Goal: Task Accomplishment & Management: Use online tool/utility

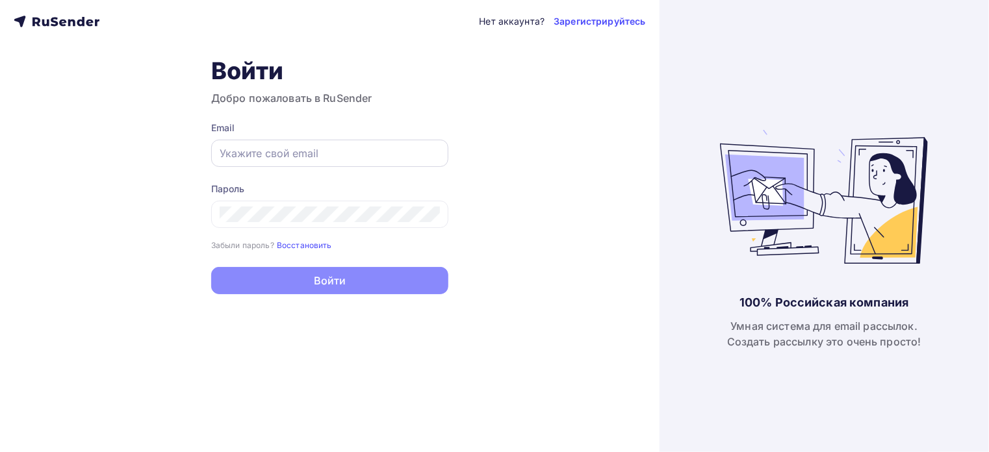
click at [296, 148] on input "text" at bounding box center [330, 154] width 220 height 16
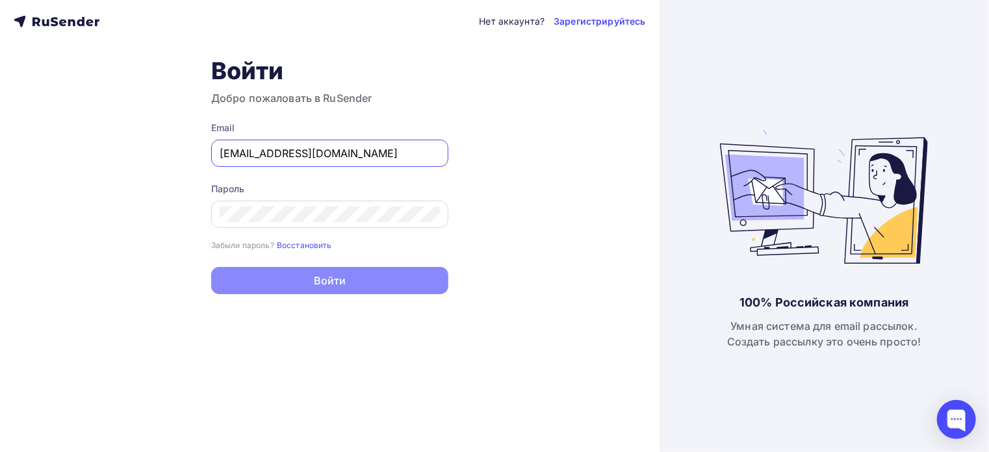
type input "[EMAIL_ADDRESS][DOMAIN_NAME]"
click at [411, 222] on div at bounding box center [329, 214] width 237 height 27
click at [410, 205] on div at bounding box center [329, 214] width 237 height 27
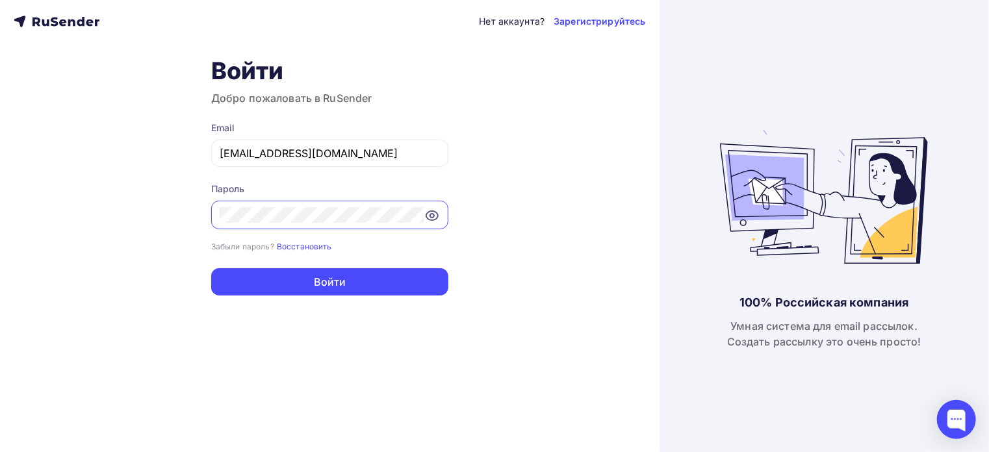
click at [211, 268] on button "Войти" at bounding box center [329, 281] width 237 height 27
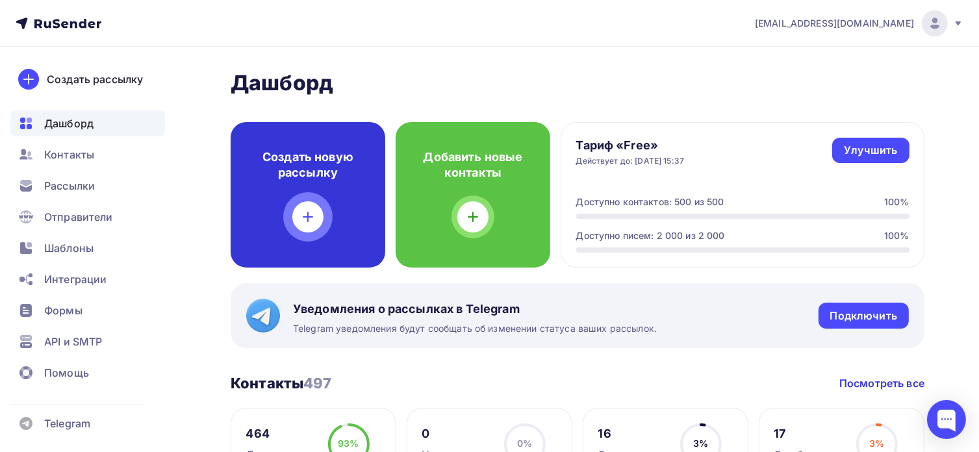
click at [307, 210] on icon at bounding box center [308, 217] width 16 height 16
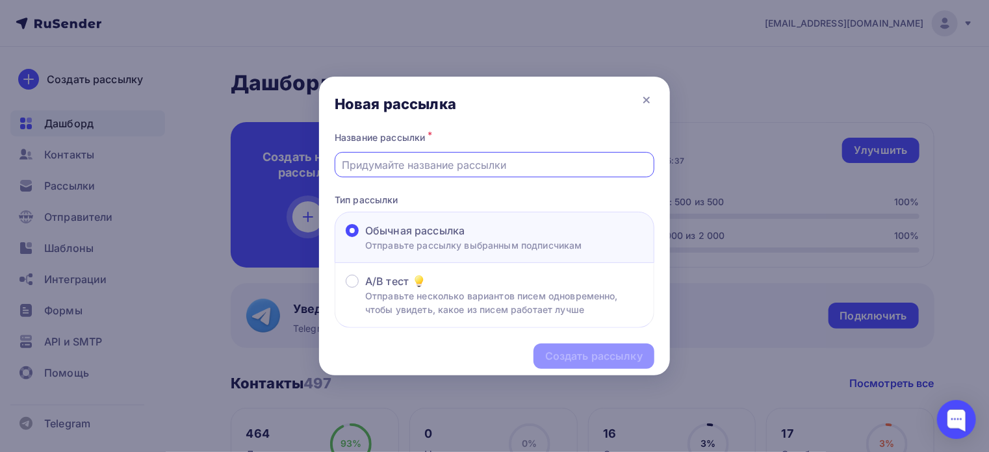
click at [502, 168] on input "text" at bounding box center [495, 165] width 305 height 16
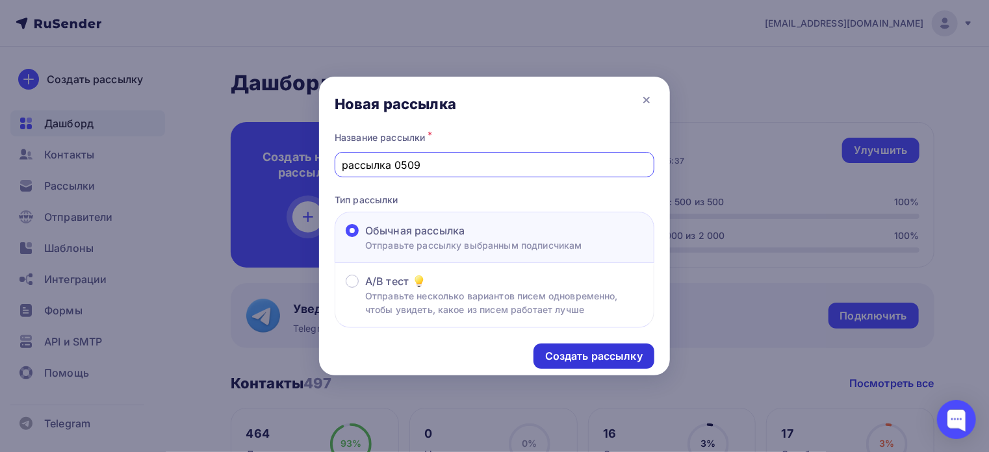
type input "рассылка 0509"
click at [549, 359] on div "Создать рассылку" at bounding box center [593, 356] width 97 height 15
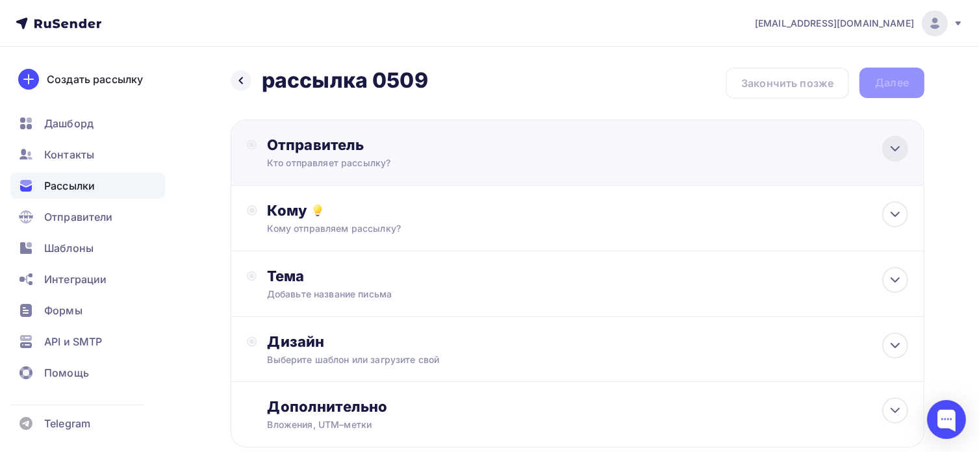
click at [892, 145] on icon at bounding box center [896, 149] width 16 height 16
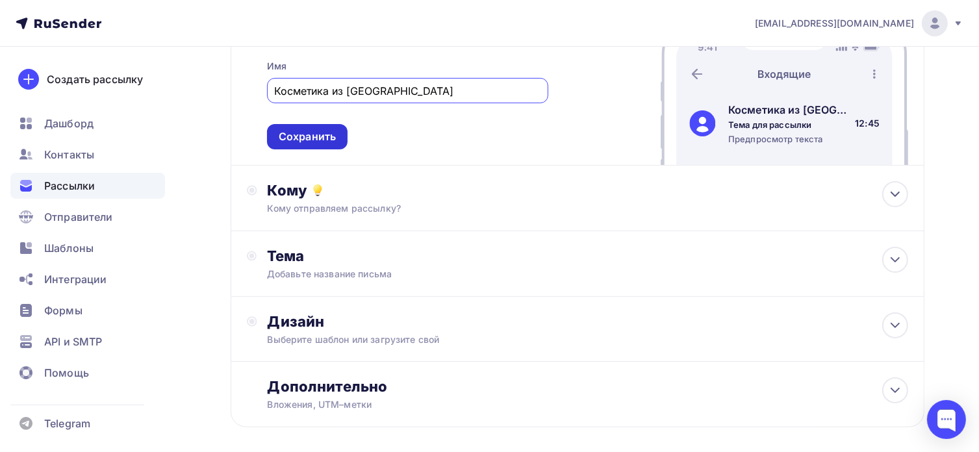
type input "Косметика из [GEOGRAPHIC_DATA]"
click at [333, 133] on div "Сохранить" at bounding box center [307, 136] width 57 height 15
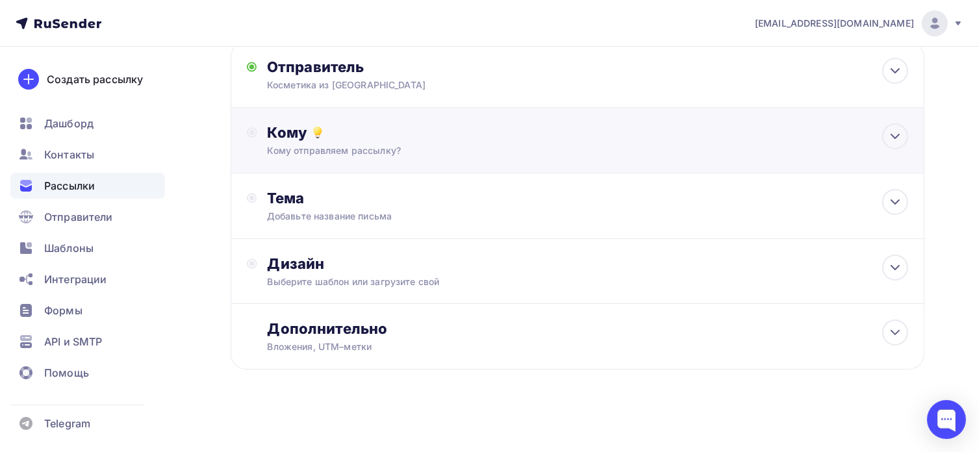
click at [356, 137] on div "Кому" at bounding box center [589, 132] width 642 height 18
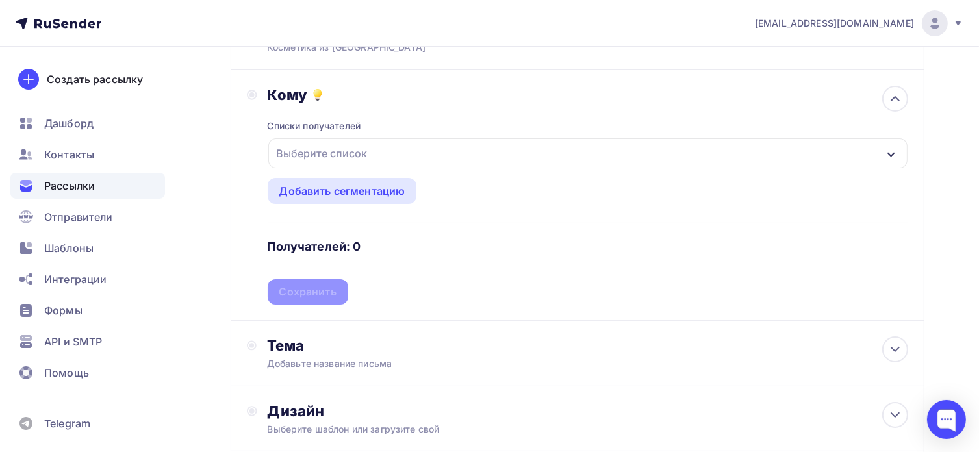
scroll to position [94, 0]
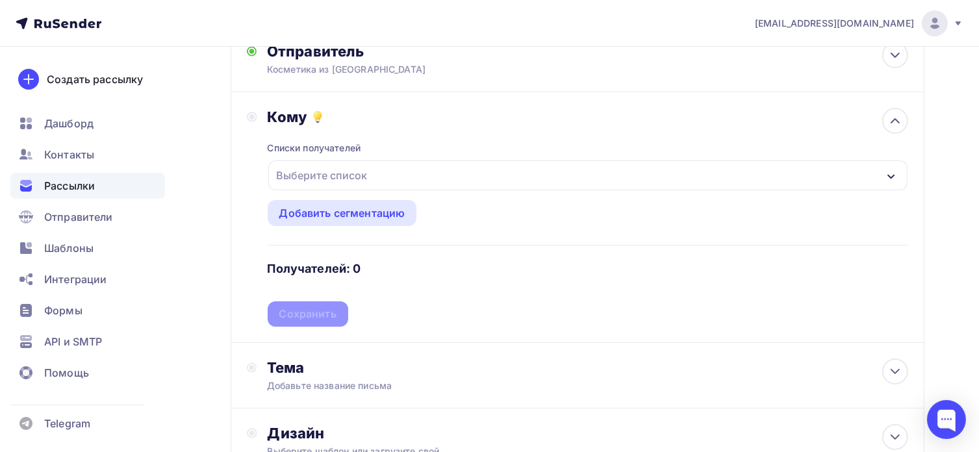
click at [487, 179] on div "Выберите список" at bounding box center [588, 176] width 640 height 30
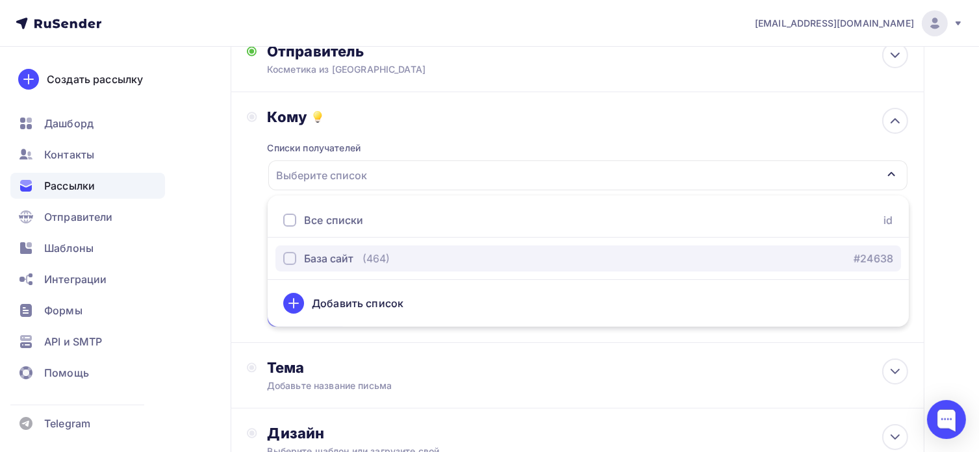
click at [293, 259] on div "button" at bounding box center [289, 258] width 13 height 13
click at [377, 263] on div "(464)" at bounding box center [376, 259] width 27 height 16
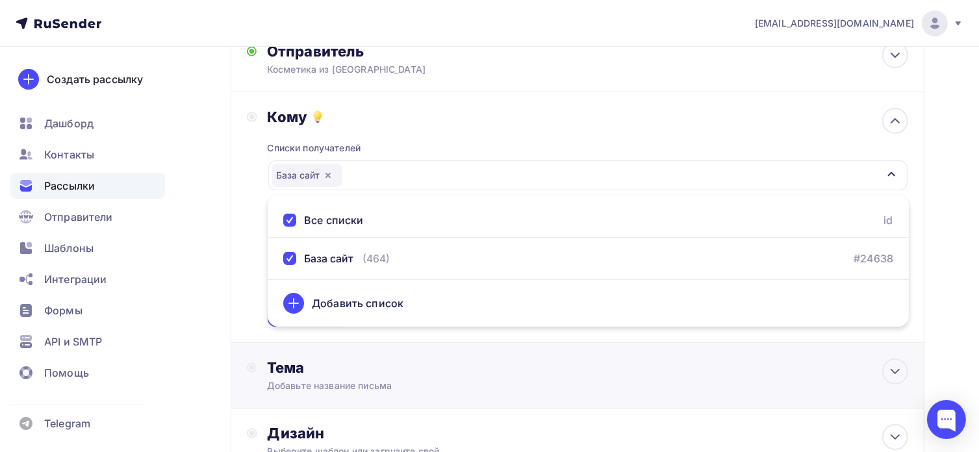
click at [452, 343] on div "Тема Добавьте название письма Тема * Рекомендуем использовать не более 150 симв…" at bounding box center [578, 376] width 694 height 66
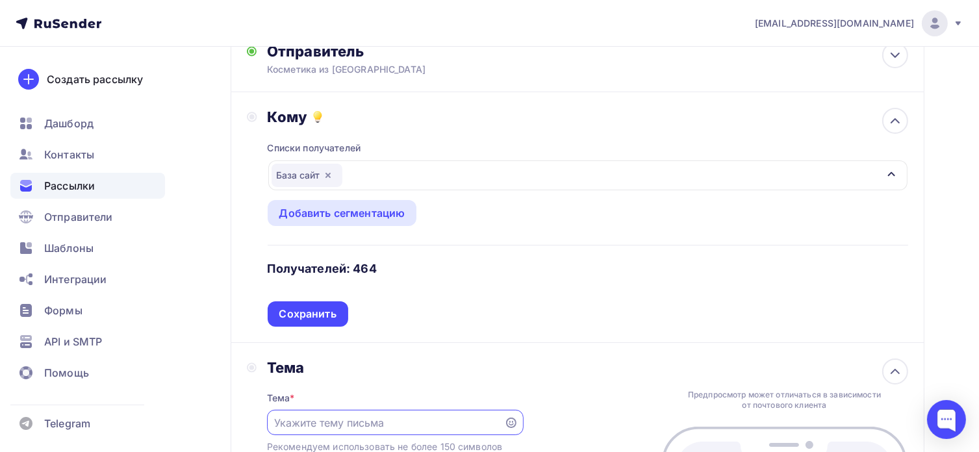
scroll to position [0, 0]
click at [313, 313] on div "Сохранить" at bounding box center [307, 314] width 57 height 15
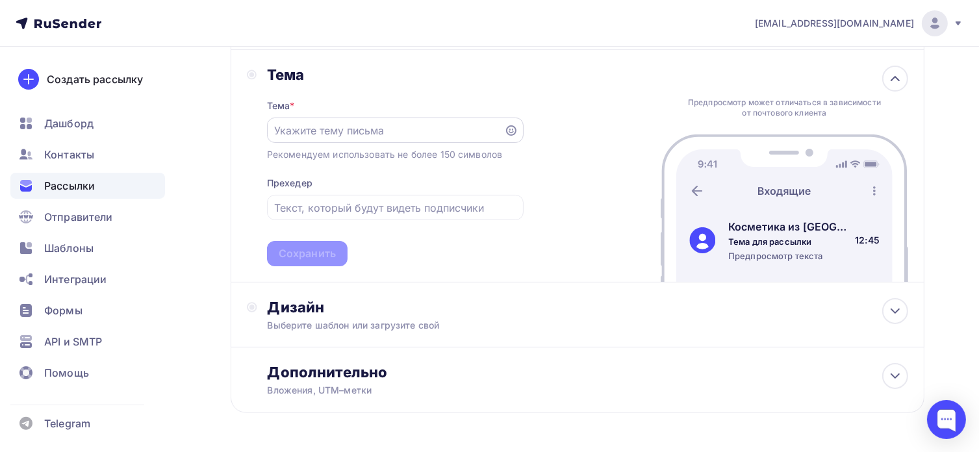
scroll to position [224, 0]
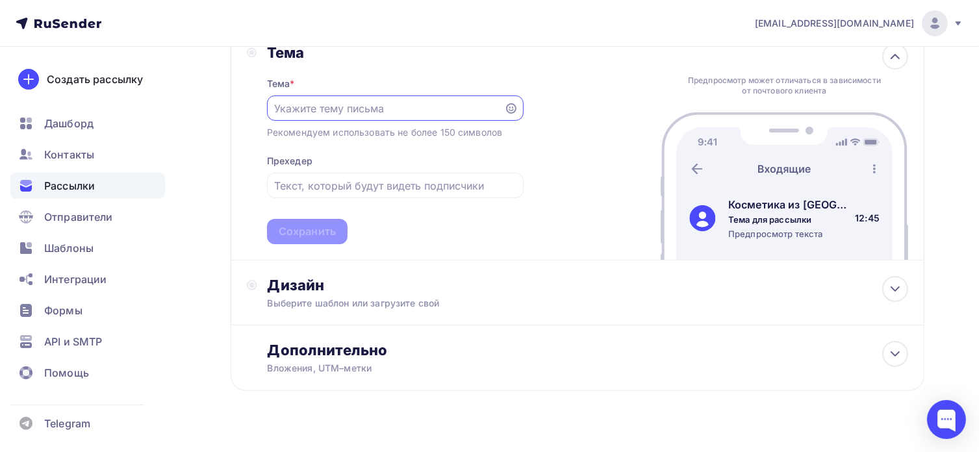
click at [476, 111] on input "text" at bounding box center [385, 109] width 222 height 16
click at [363, 111] on input "text" at bounding box center [385, 109] width 222 height 16
click at [322, 103] on input "Ваш Купон -15% на заказ! Корейская косметика." at bounding box center [385, 109] width 222 height 16
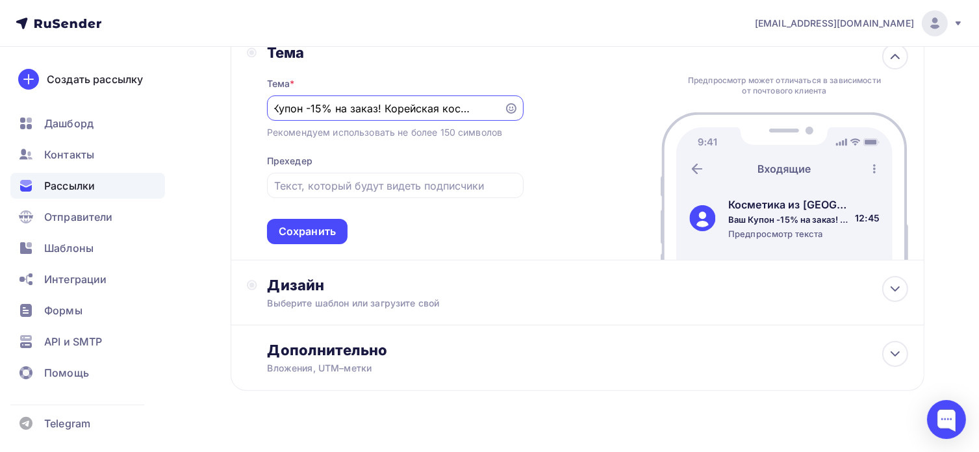
click at [291, 106] on input "Ваш Купон -15% на заказ! Корейская косметика." at bounding box center [385, 109] width 222 height 16
drag, startPoint x: 291, startPoint y: 106, endPoint x: 250, endPoint y: 112, distance: 41.5
click at [250, 112] on div "Тема Тема * Ваш Купон -15% на заказ! Корейская косметика. Рекомендуем использов…" at bounding box center [385, 144] width 277 height 201
click at [283, 105] on input "Ваш Купон -15% на заказ! Корейская косметика." at bounding box center [385, 109] width 222 height 16
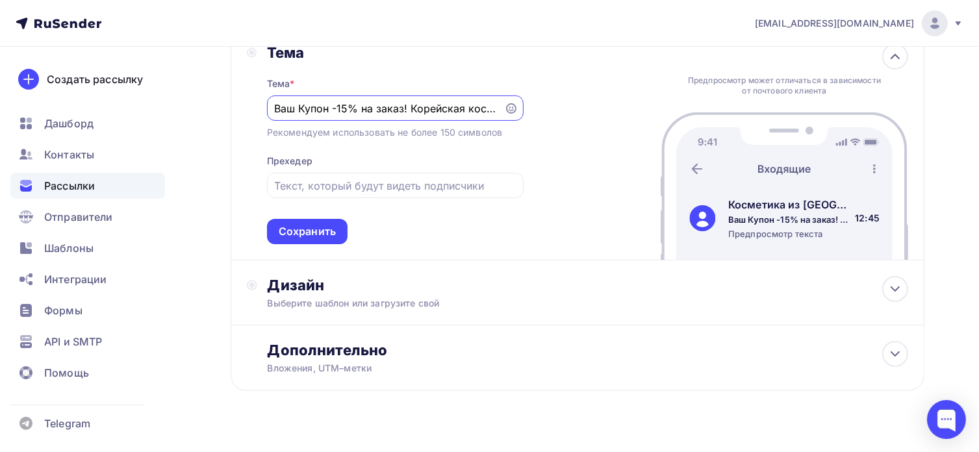
click at [276, 108] on input "Ваш Купон -15% на заказ! Корейская косметика." at bounding box center [385, 109] width 222 height 16
click at [512, 105] on icon at bounding box center [511, 108] width 10 height 10
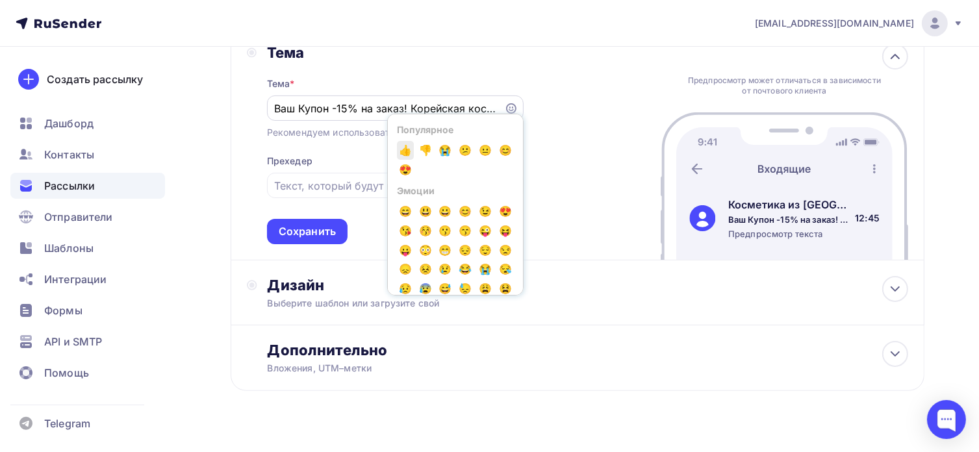
click at [403, 153] on span "👍" at bounding box center [405, 150] width 17 height 19
click at [410, 148] on span "👍" at bounding box center [405, 150] width 17 height 19
click at [302, 117] on div "Ваш Купон -15% на заказ! Корейская косметика.👍👍 Популярное 👍 👎 😭 😕 😐 😊 😍 Эмоции…" at bounding box center [395, 108] width 257 height 25
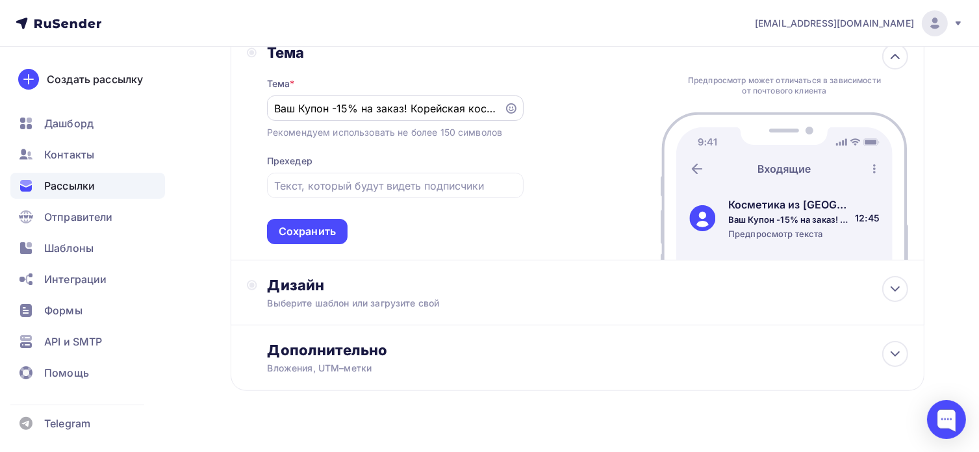
click at [276, 111] on input "Ваш Купон -15% на заказ! Корейская косметика.👍👍" at bounding box center [385, 109] width 222 height 16
drag, startPoint x: 426, startPoint y: 105, endPoint x: 286, endPoint y: 111, distance: 139.9
click at [286, 111] on input "Ваш Купон -15% на заказ! Корейская косметика.👍👍" at bounding box center [385, 109] width 222 height 16
click at [445, 106] on input "Ваш Купон -15% на заказ! Корейская косметика.👍👍" at bounding box center [385, 109] width 222 height 16
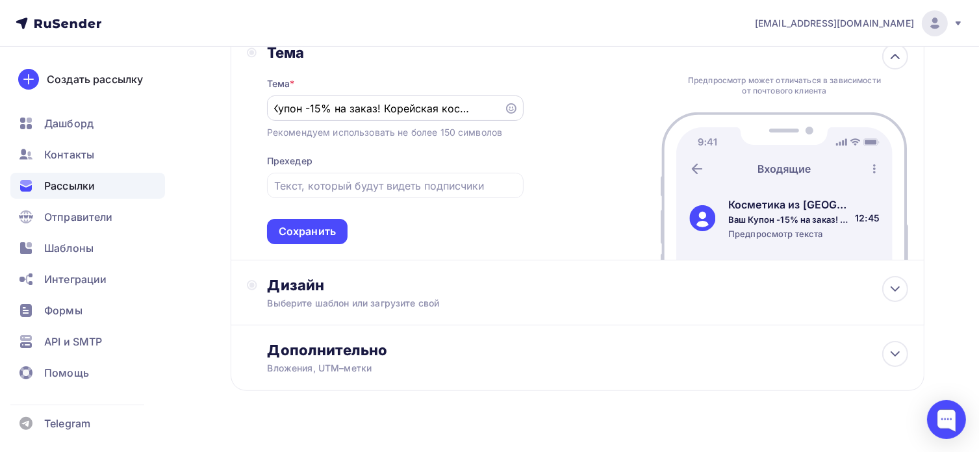
click at [510, 106] on icon at bounding box center [511, 108] width 10 height 10
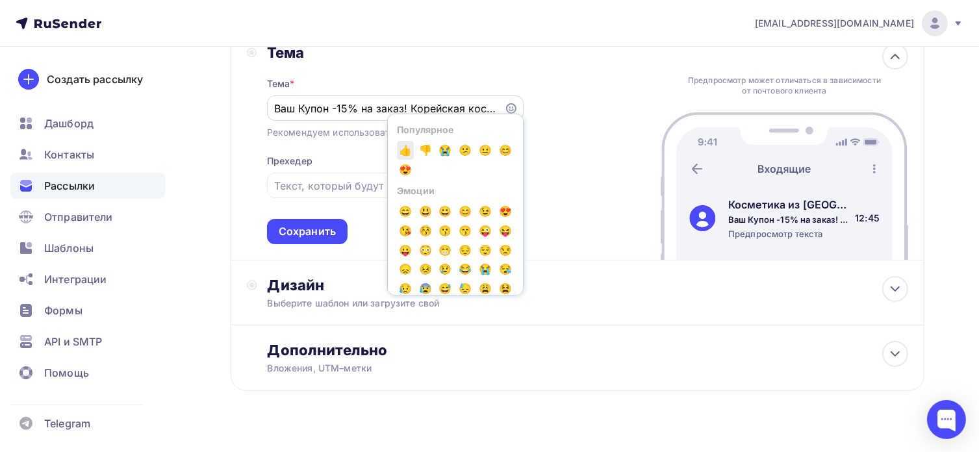
click at [403, 151] on span "👍" at bounding box center [405, 150] width 17 height 19
click at [427, 106] on input "Ваш Купон -15% на заказ! Корейская косметика.👍" at bounding box center [385, 109] width 222 height 16
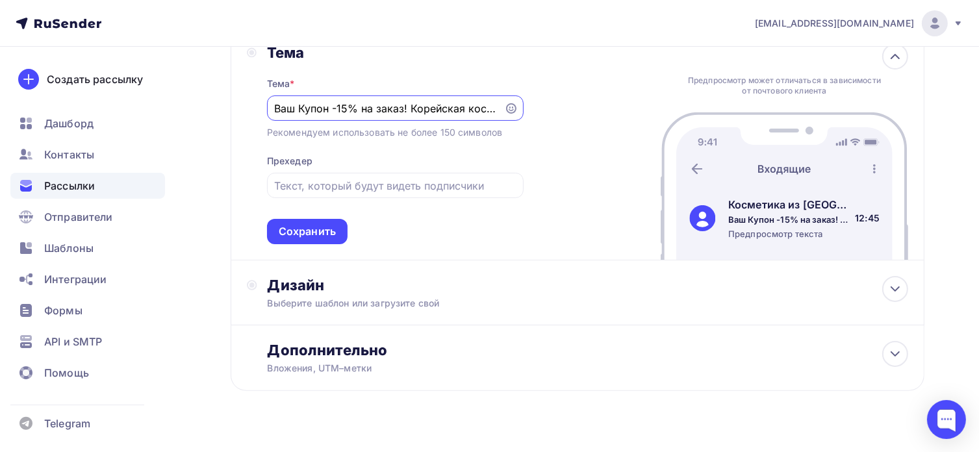
click at [427, 106] on input "Ваш Купон -15% на заказ! Корейская косметика.👍" at bounding box center [385, 109] width 222 height 16
drag, startPoint x: 486, startPoint y: 106, endPoint x: 493, endPoint y: 107, distance: 6.5
click at [493, 107] on input "Ваш Купон -15% на заказ! Корейская косметика.👍" at bounding box center [385, 109] width 222 height 16
click at [354, 106] on input "Ваш Купон -15% на заказ! Корейская косметика.👍" at bounding box center [385, 109] width 222 height 16
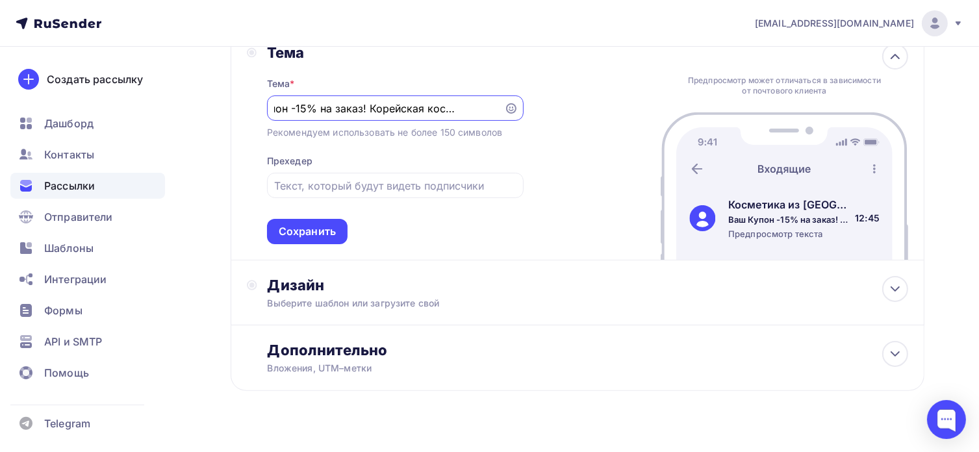
scroll to position [0, 0]
drag, startPoint x: 342, startPoint y: 105, endPoint x: 242, endPoint y: 112, distance: 100.4
click at [242, 112] on div "Тема Тема * Ваш Купон -15% на заказ! Корейская косметика.👍 Рекомендуем использо…" at bounding box center [578, 144] width 694 height 233
click at [283, 103] on input "Ваш Купон -15% на заказ! Корейская косметика.👍" at bounding box center [385, 109] width 222 height 16
click at [277, 107] on input "Ваш Купон -15% на заказ! Корейская косметика.👍" at bounding box center [385, 109] width 222 height 16
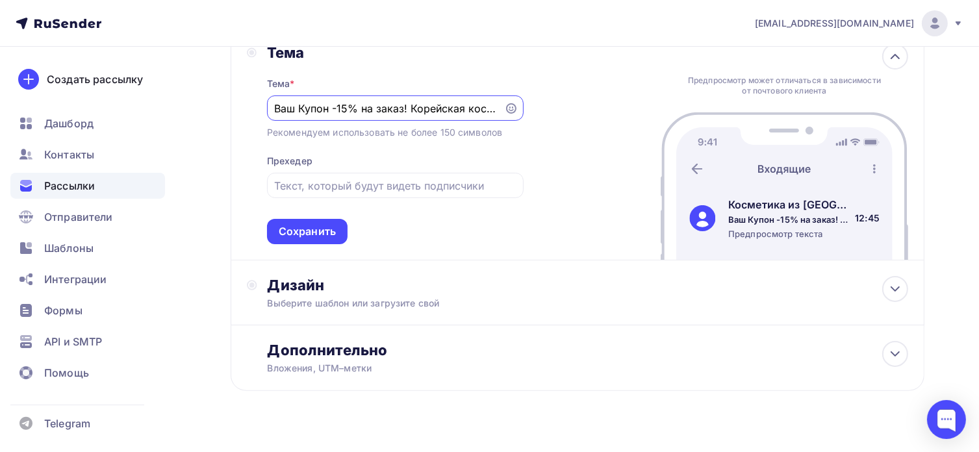
paste input "👍"
click at [398, 109] on input "👍Ваш Купон -15% на заказ! Корейская косметика.👍" at bounding box center [385, 109] width 222 height 16
type input "👍Ваш Купон -15% на заказ! Корейская косметика."
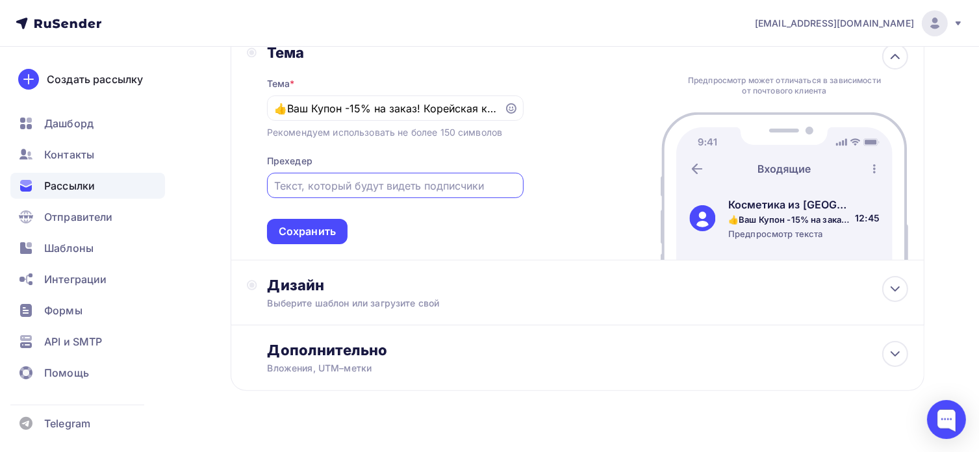
click at [367, 187] on input "text" at bounding box center [395, 186] width 242 height 16
type input "Ограниченное предложение"
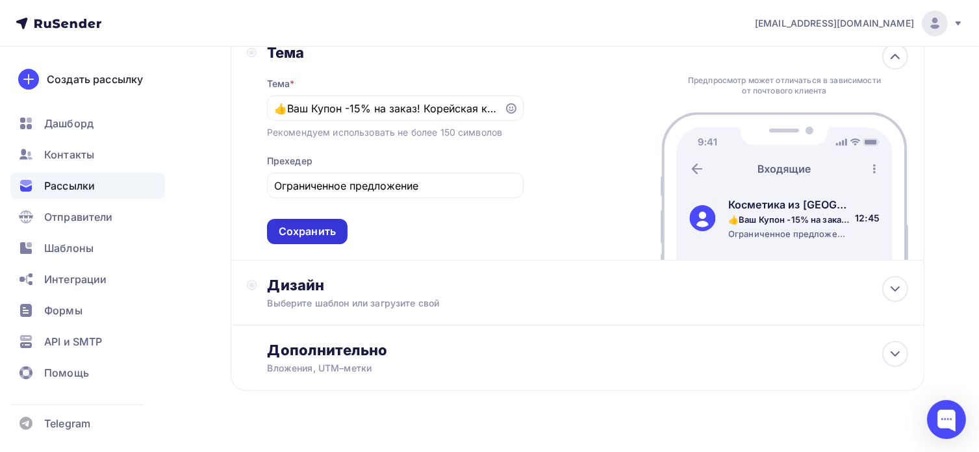
click at [317, 233] on div "Сохранить" at bounding box center [307, 231] width 57 height 15
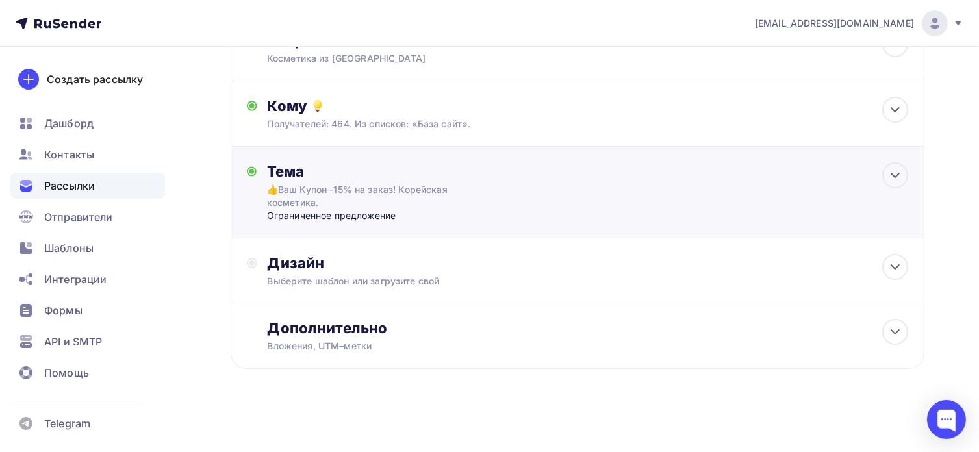
scroll to position [104, 0]
click at [322, 264] on div "Дизайн" at bounding box center [589, 264] width 642 height 18
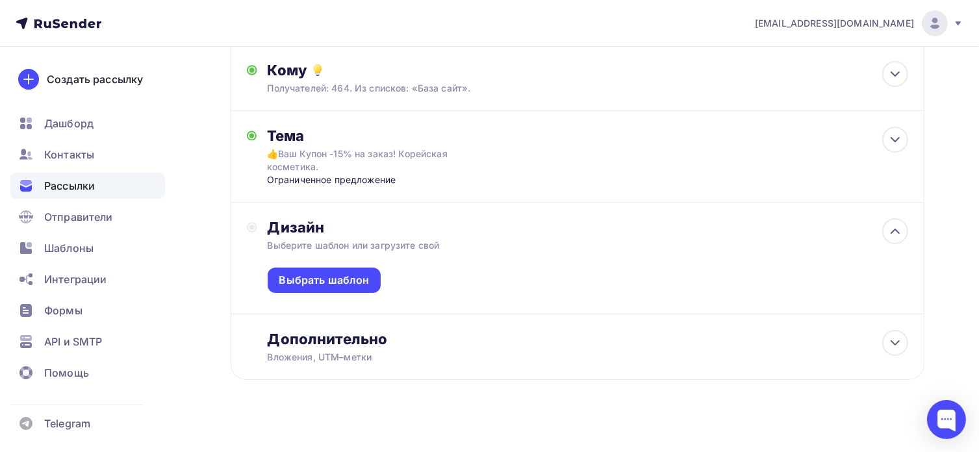
scroll to position [151, 0]
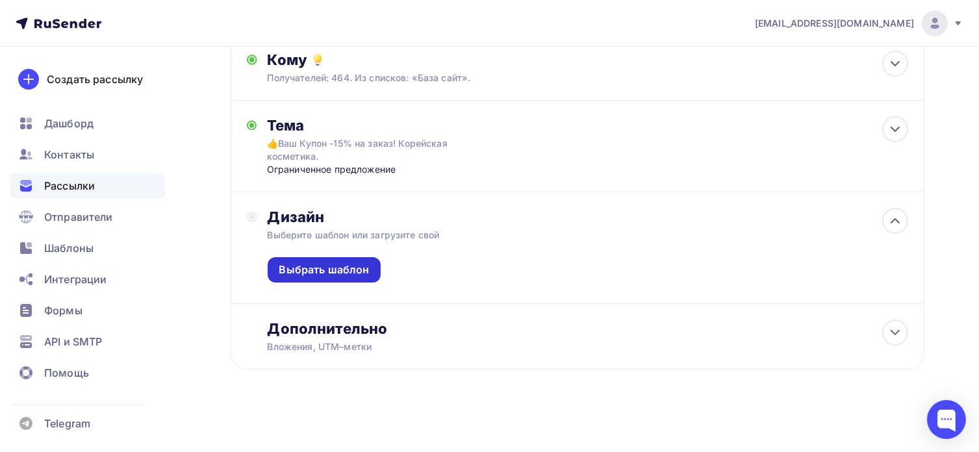
click at [346, 266] on div "Выбрать шаблон" at bounding box center [324, 270] width 90 height 15
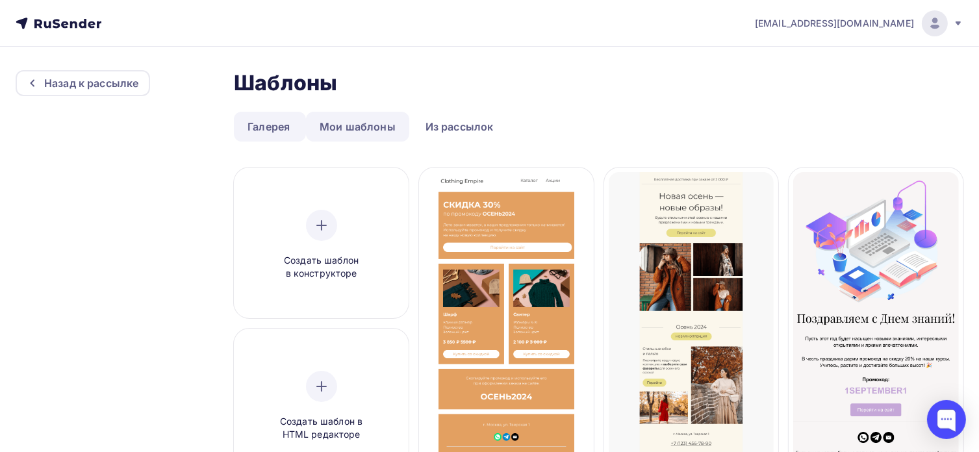
click at [368, 127] on link "Мои шаблоны" at bounding box center [357, 127] width 103 height 30
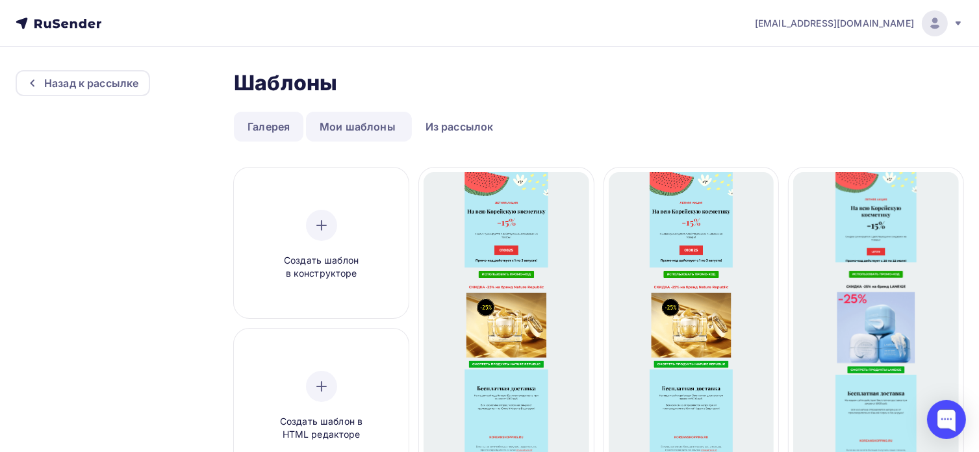
click at [273, 131] on link "Галерея" at bounding box center [269, 127] width 70 height 30
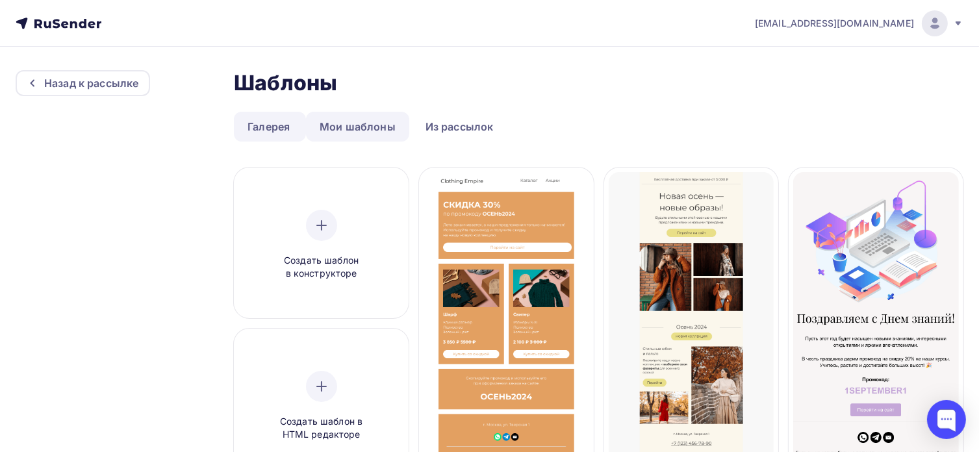
click at [361, 134] on link "Мои шаблоны" at bounding box center [357, 127] width 103 height 30
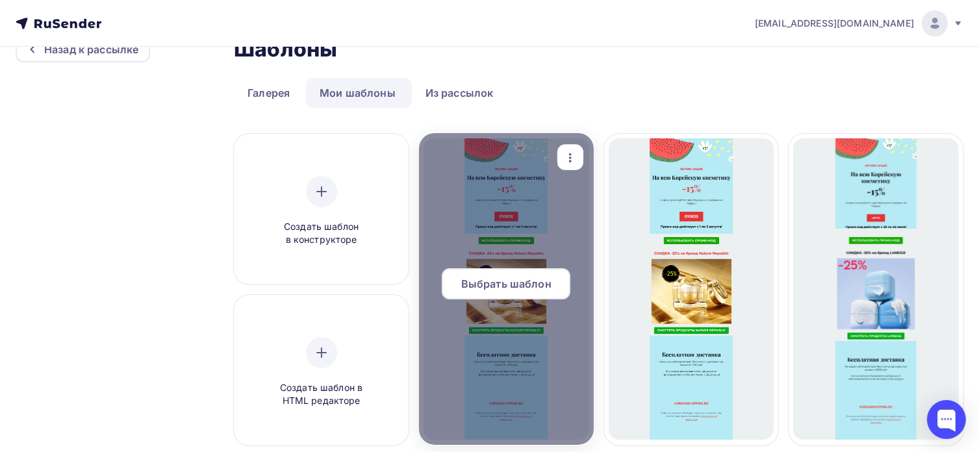
scroll to position [65, 0]
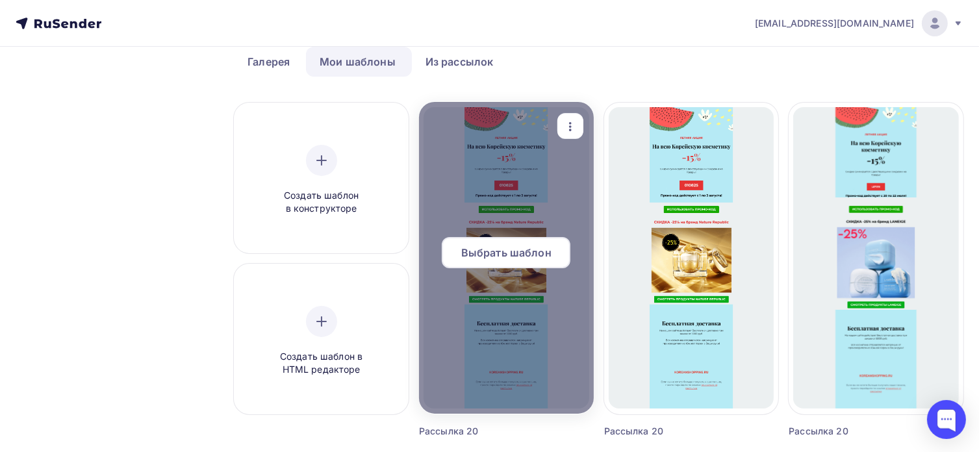
click at [506, 258] on span "Выбрать шаблон" at bounding box center [506, 253] width 90 height 16
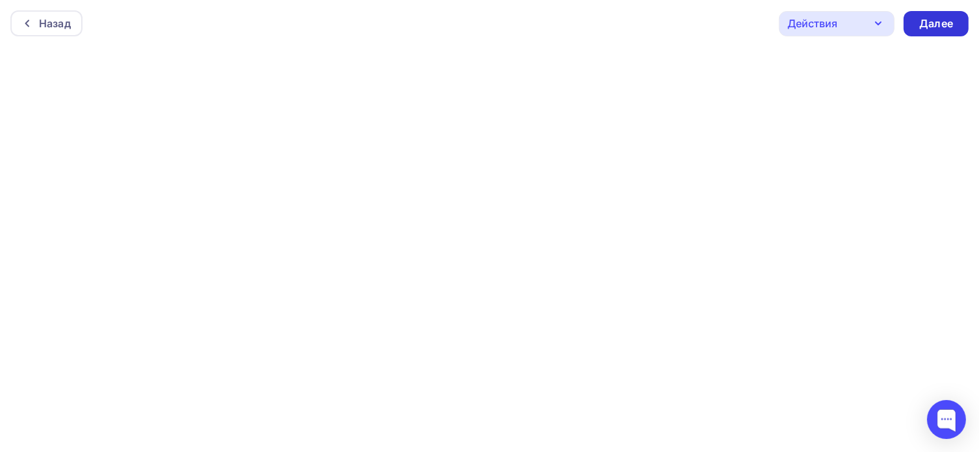
click at [936, 25] on div "Далее" at bounding box center [937, 23] width 34 height 15
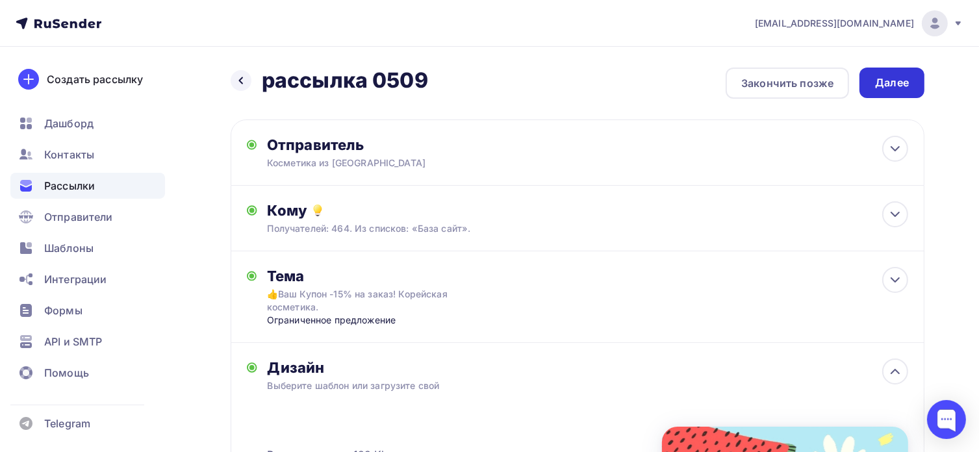
click at [889, 88] on div "Далее" at bounding box center [893, 82] width 34 height 15
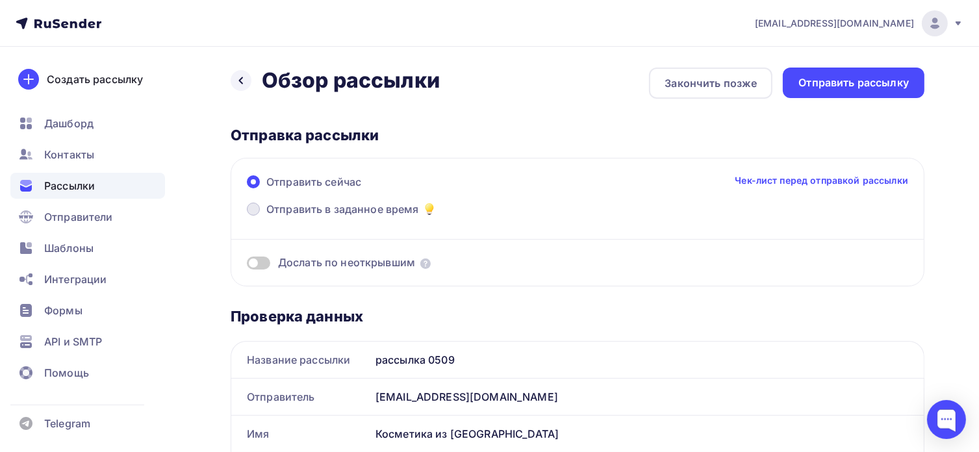
click at [252, 207] on span at bounding box center [253, 209] width 13 height 13
click at [266, 217] on input "Отправить в заданное время" at bounding box center [266, 217] width 0 height 0
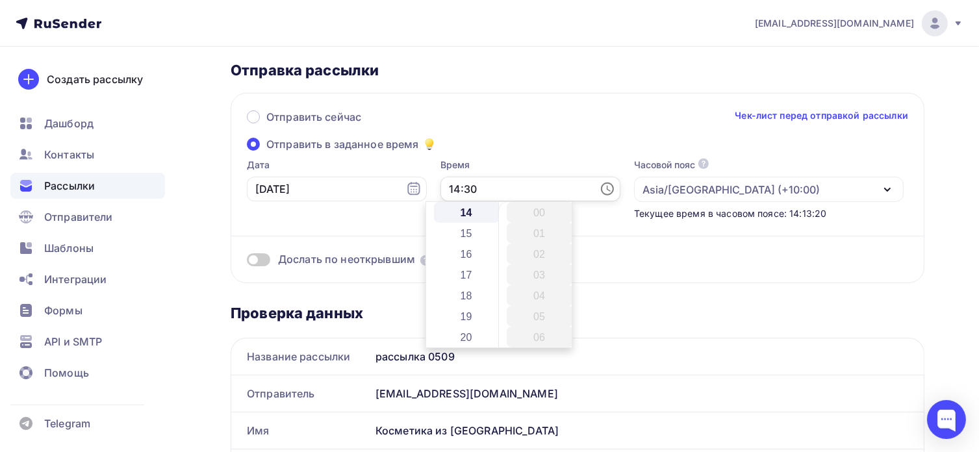
scroll to position [624, 0]
drag, startPoint x: 437, startPoint y: 185, endPoint x: 429, endPoint y: 188, distance: 8.2
click at [441, 188] on input "14:30" at bounding box center [531, 189] width 180 height 25
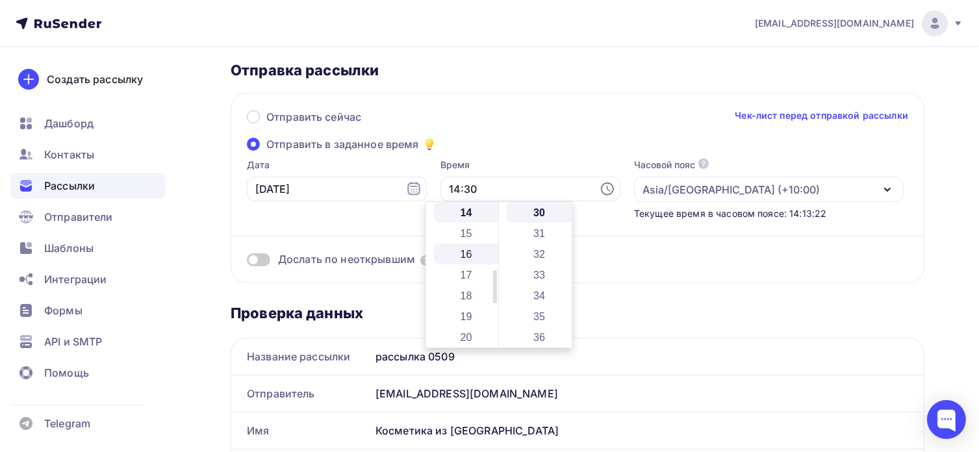
click at [456, 248] on li "16" at bounding box center [467, 254] width 67 height 21
click at [538, 215] on li "00" at bounding box center [540, 212] width 67 height 21
type input "16:00"
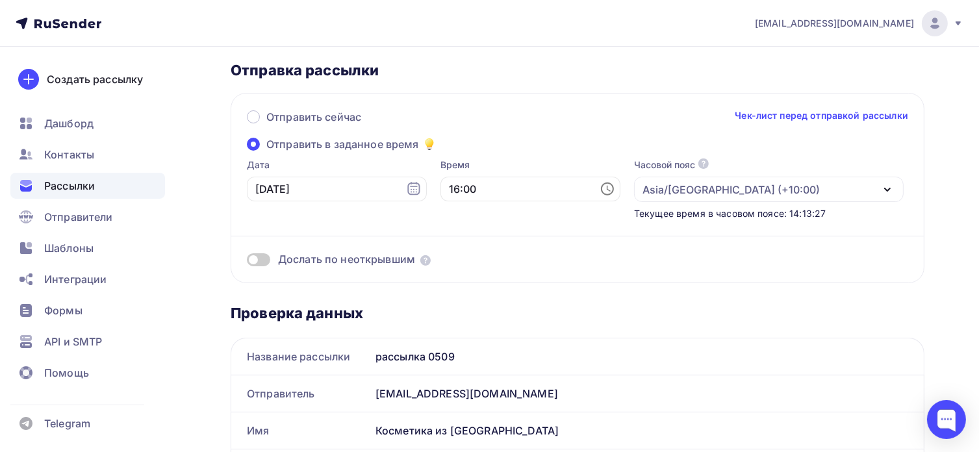
click at [616, 257] on div "Дослать по неоткрывшим" at bounding box center [578, 259] width 662 height 15
click at [261, 260] on span at bounding box center [258, 259] width 23 height 13
click at [247, 262] on input "checkbox" at bounding box center [247, 262] width 0 height 0
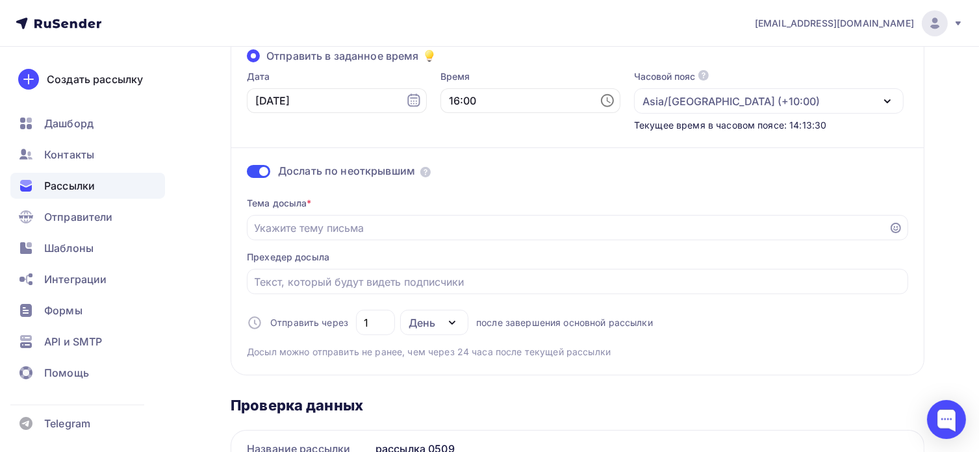
scroll to position [195, 0]
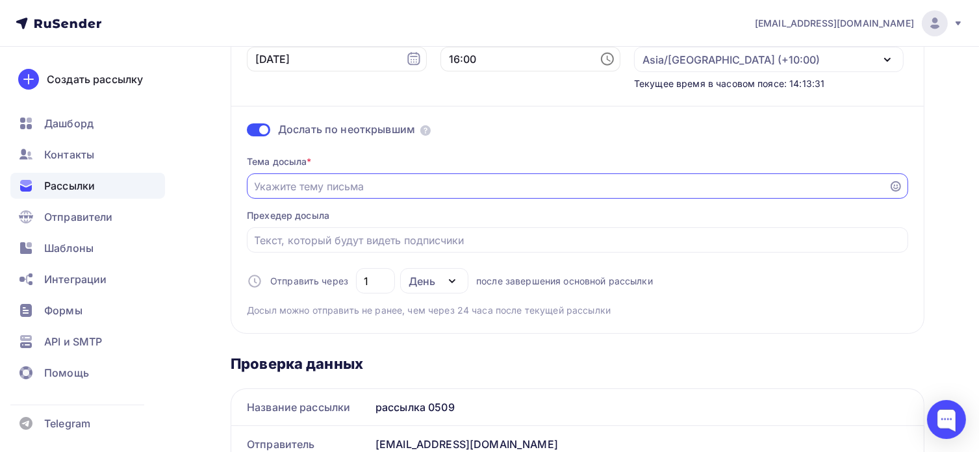
click at [383, 189] on input "Отправить в заданное время" at bounding box center [568, 187] width 627 height 16
type input "C"
type input "Промо-код -15% внутри! Корейская косметика."
click at [279, 247] on div at bounding box center [578, 239] width 662 height 25
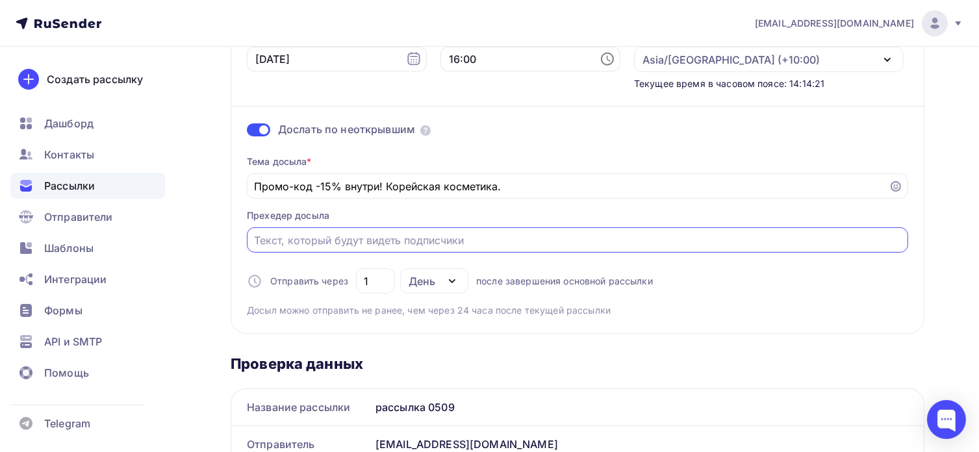
click at [285, 240] on input "Отправить в заданное время" at bounding box center [578, 241] width 647 height 16
type input "Действие заканчивается!"
click at [255, 185] on input "Промо-код -15% внутри! Корейская косметика." at bounding box center [568, 187] width 627 height 16
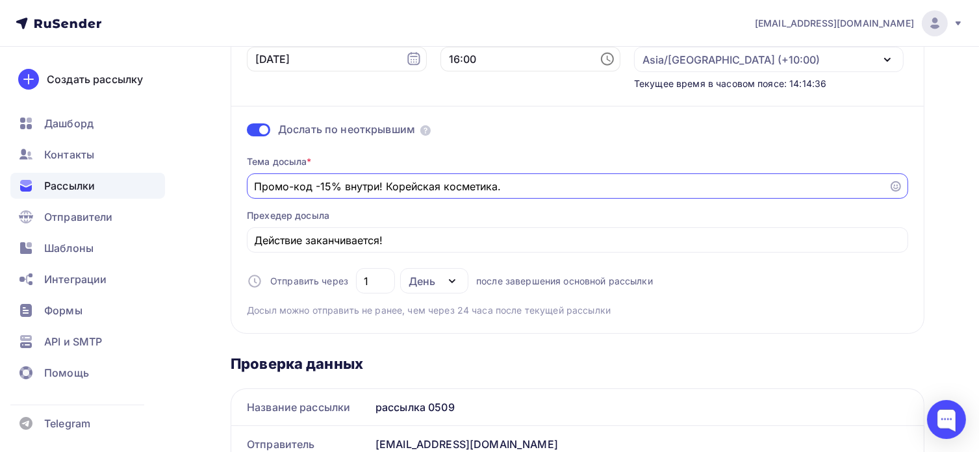
click at [894, 187] on icon at bounding box center [896, 186] width 10 height 10
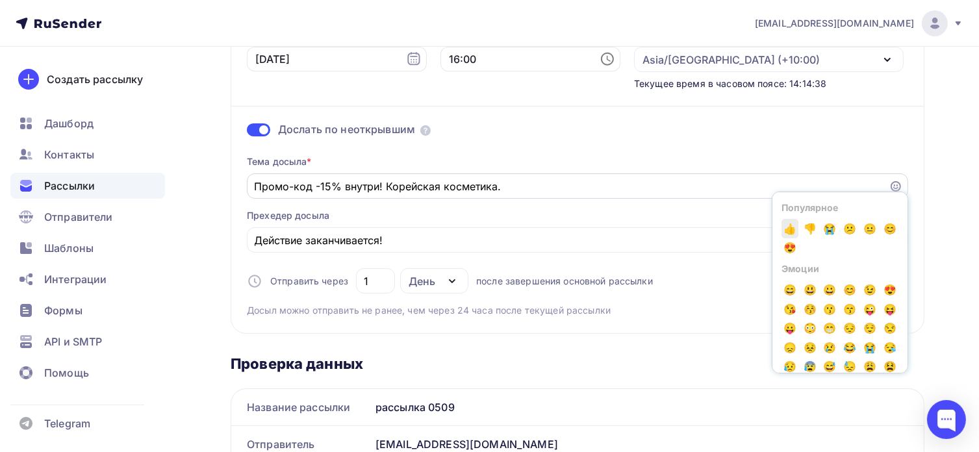
click at [790, 228] on span "👍" at bounding box center [790, 228] width 17 height 19
drag, startPoint x: 519, startPoint y: 187, endPoint x: 500, endPoint y: 190, distance: 19.1
click at [500, 190] on input "Промо-код -15% внутри! Корейская косметика.👍" at bounding box center [568, 187] width 627 height 16
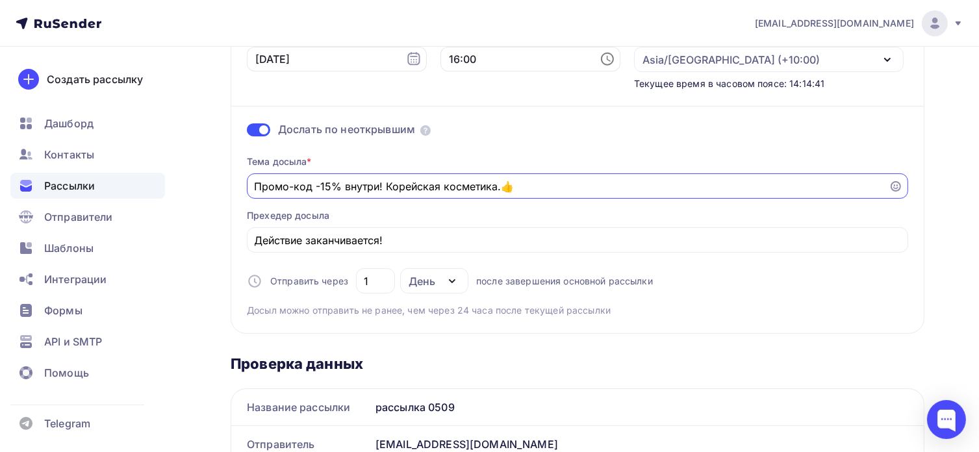
click at [550, 188] on input "Промо-код -15% внутри! Корейская косметика.👍" at bounding box center [568, 187] width 627 height 16
drag, startPoint x: 523, startPoint y: 187, endPoint x: 502, endPoint y: 189, distance: 20.3
click at [502, 189] on input "Промо-код -15% внутри! Корейская косметика.👍" at bounding box center [568, 187] width 627 height 16
click at [255, 191] on input "Промо-код -15% внутри! Корейская косметика.👍" at bounding box center [568, 187] width 627 height 16
paste input "👍"
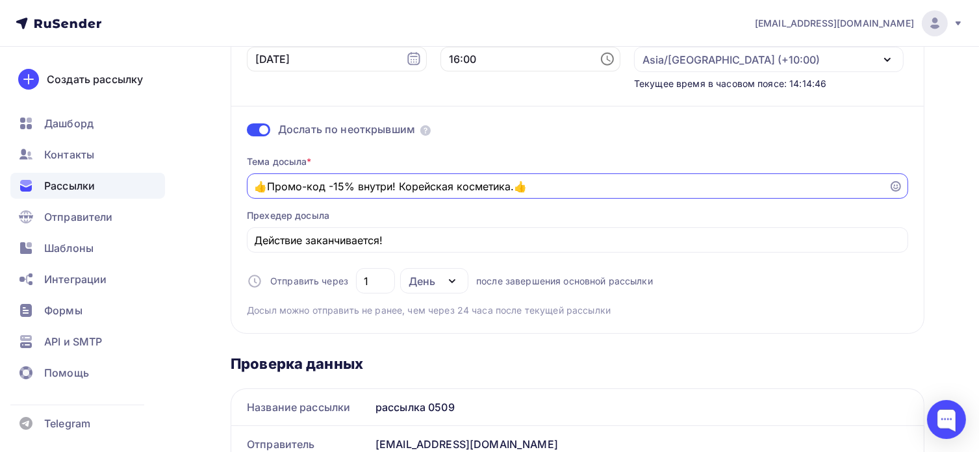
click at [536, 185] on input "👍Промо-код -15% внутри! Корейская косметика.👍" at bounding box center [568, 187] width 627 height 16
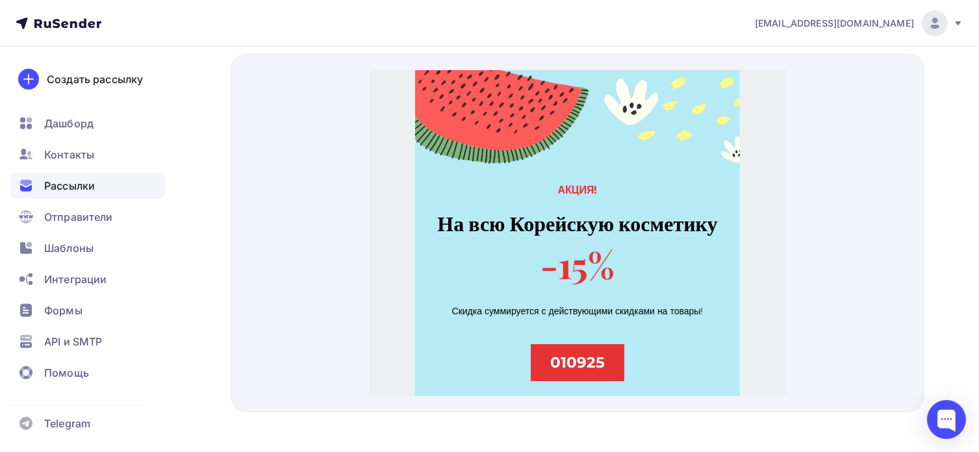
scroll to position [822, 0]
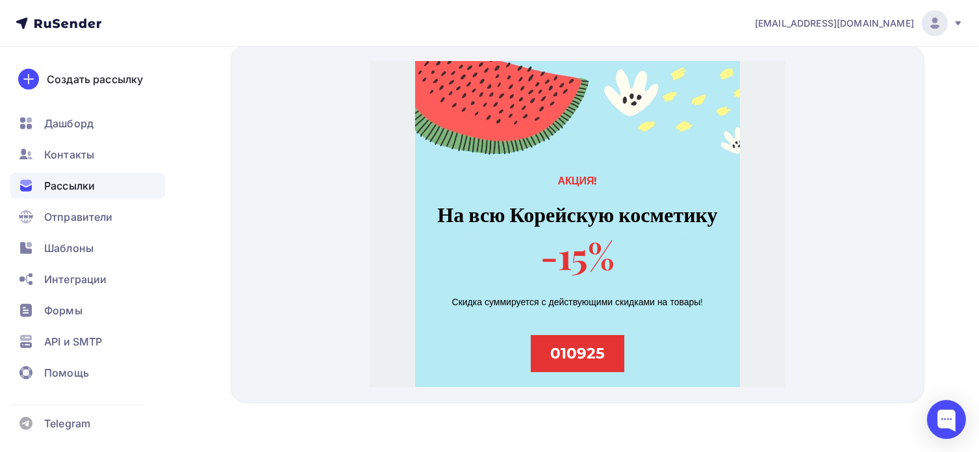
type input "👍Промо-код -15% внутри! Корейская косметика."
click at [589, 209] on strong "На всю Корейскую косметику" at bounding box center [577, 197] width 280 height 28
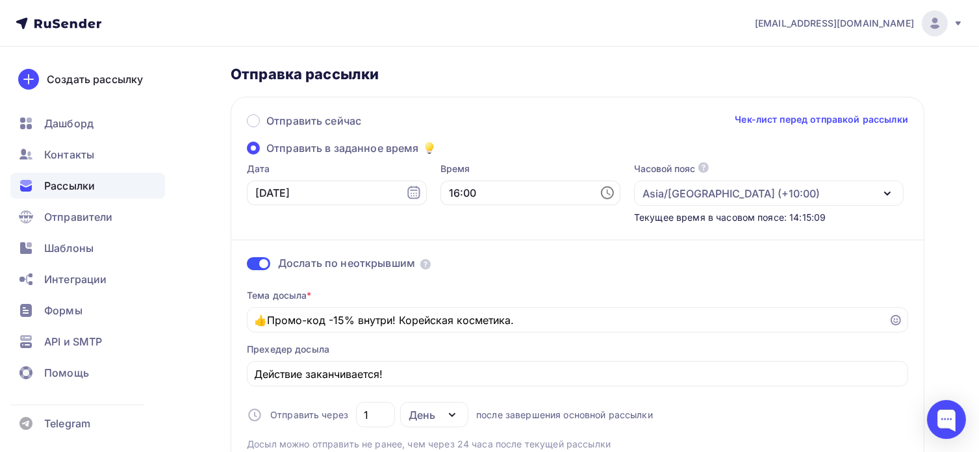
scroll to position [0, 0]
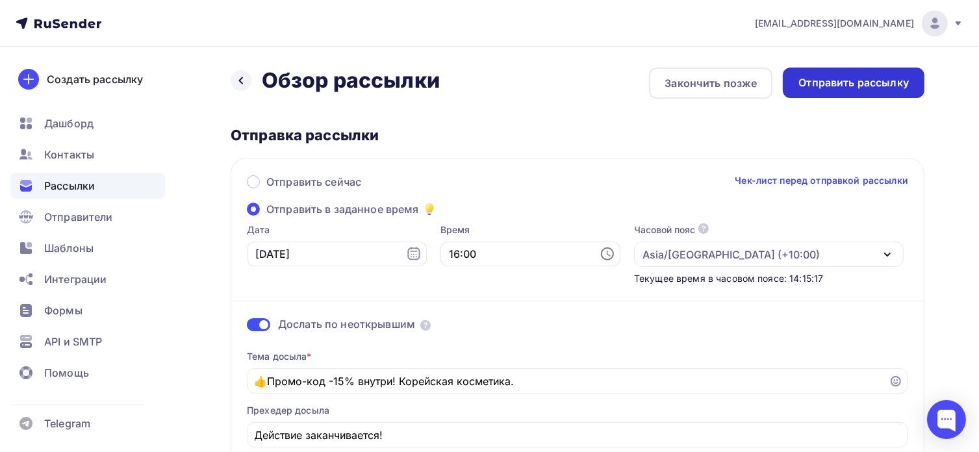
click at [892, 83] on div "Отправить рассылку" at bounding box center [854, 82] width 110 height 15
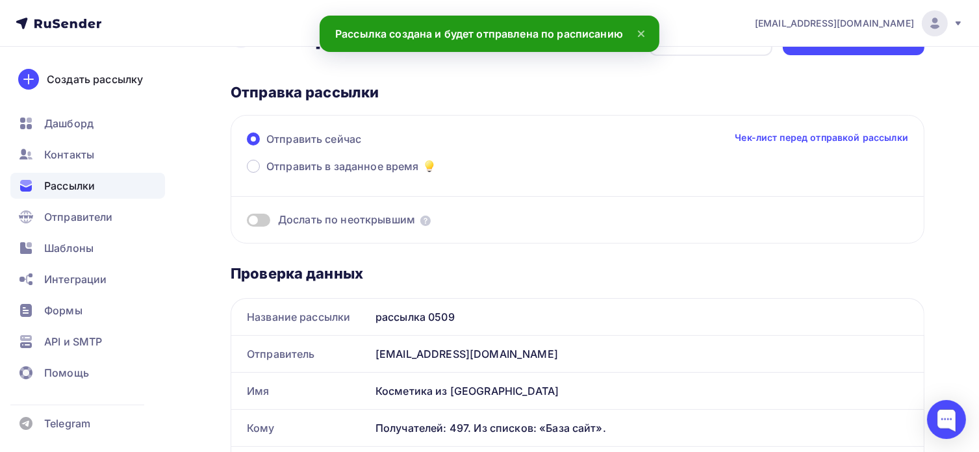
scroll to position [65, 0]
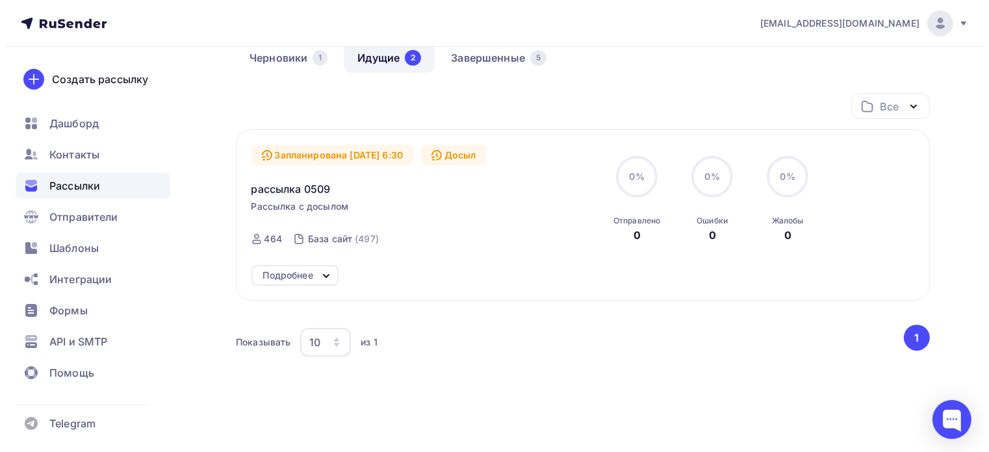
scroll to position [159, 0]
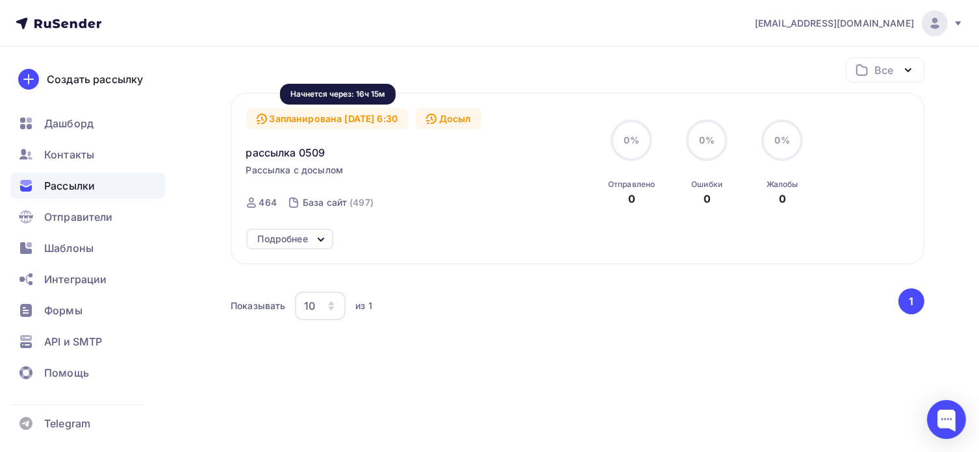
click at [341, 119] on div "Запланирована [DATE] 6:30" at bounding box center [327, 119] width 162 height 21
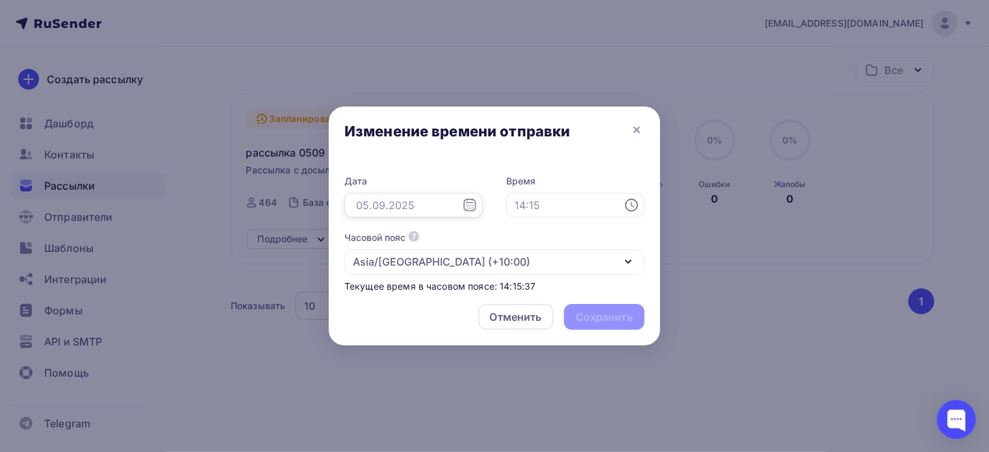
click at [413, 206] on input "text" at bounding box center [413, 205] width 138 height 25
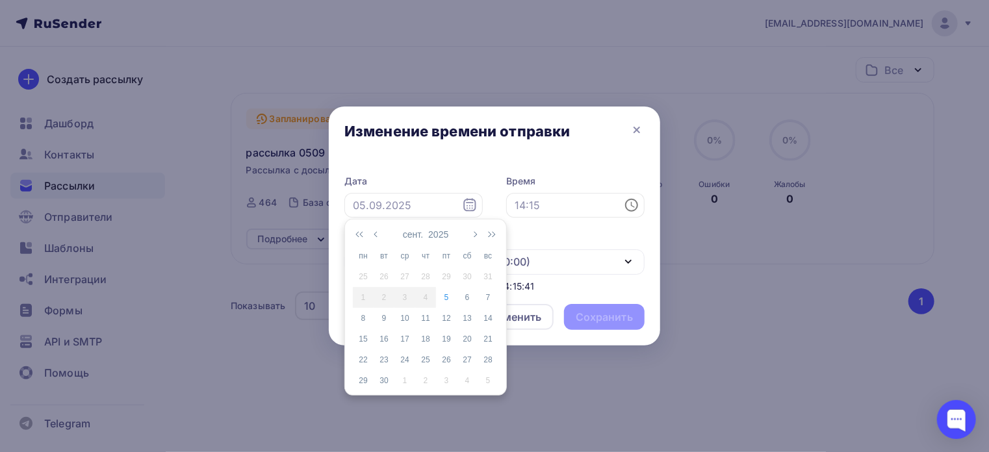
click at [423, 174] on div "Дата Время Часовой пояс По умолчанию используется часовой пояс из настроек ваше…" at bounding box center [494, 227] width 331 height 133
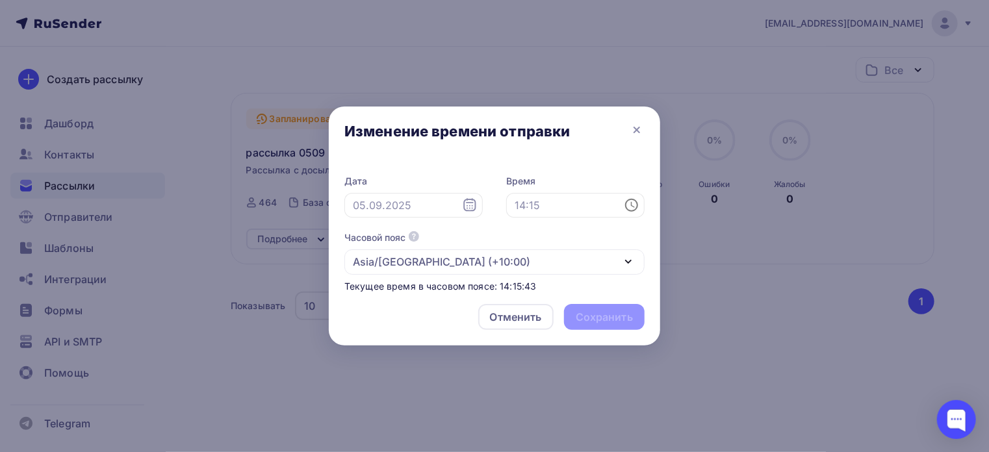
click at [469, 205] on icon at bounding box center [470, 206] width 16 height 16
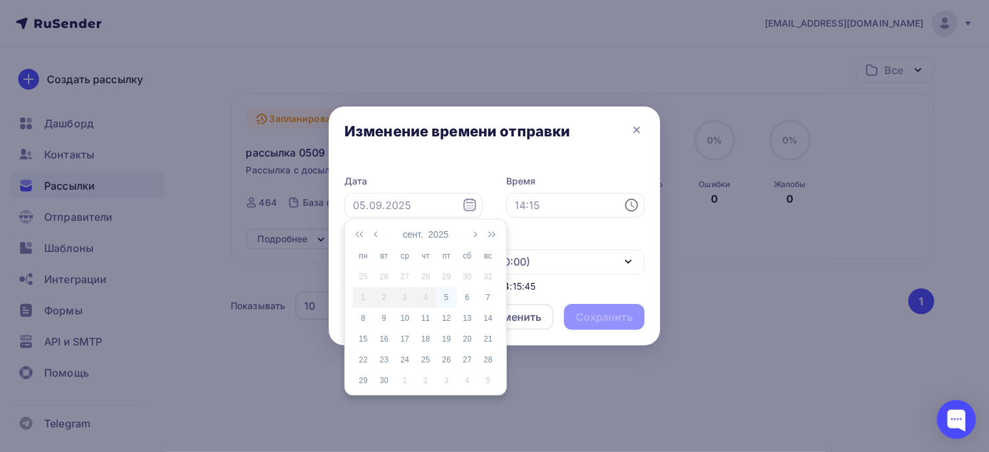
click at [448, 296] on div "5" at bounding box center [446, 298] width 21 height 12
type input "[DATE]"
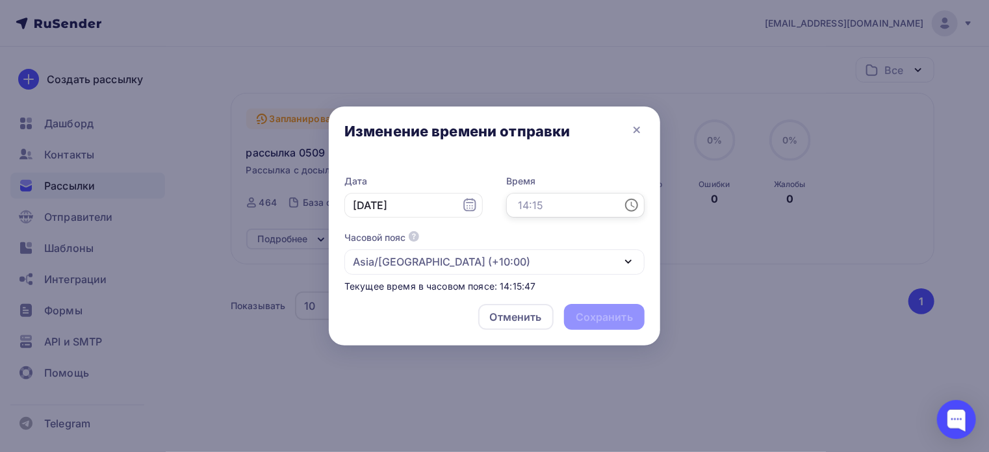
click at [527, 209] on input "text" at bounding box center [575, 205] width 138 height 25
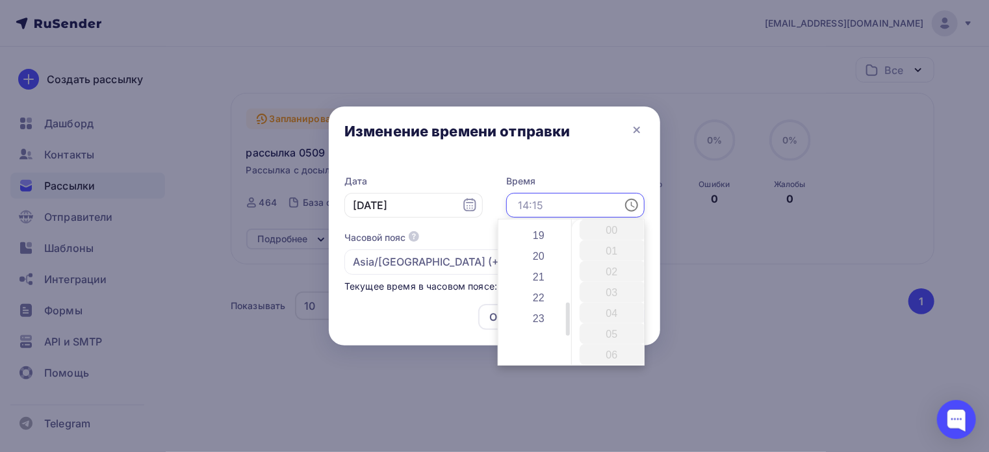
scroll to position [195, 0]
click at [539, 302] on li "16" at bounding box center [539, 302] width 67 height 21
type input "16:00"
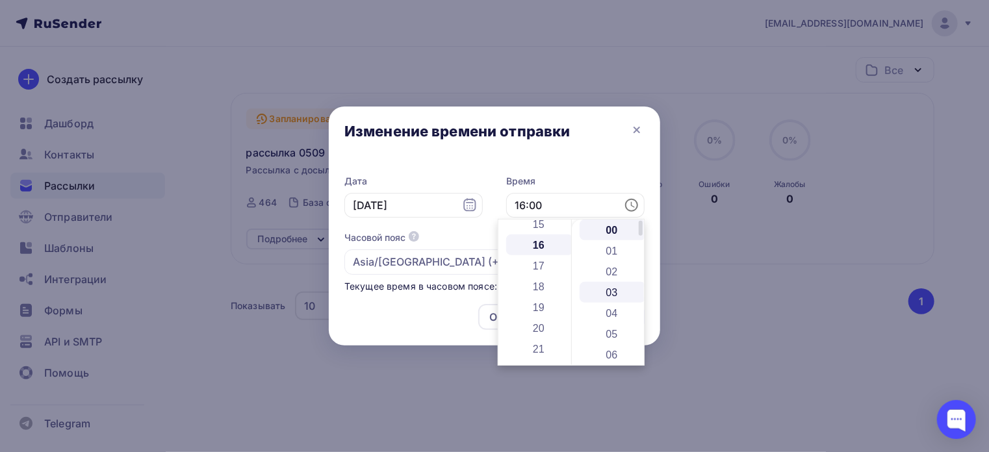
scroll to position [333, 0]
click at [615, 231] on li "00" at bounding box center [613, 230] width 67 height 21
click at [614, 229] on li "00" at bounding box center [613, 230] width 67 height 21
click at [473, 233] on div "Часовой пояс По умолчанию используется часовой пояс из настроек вашего акаунта …" at bounding box center [494, 253] width 300 height 44
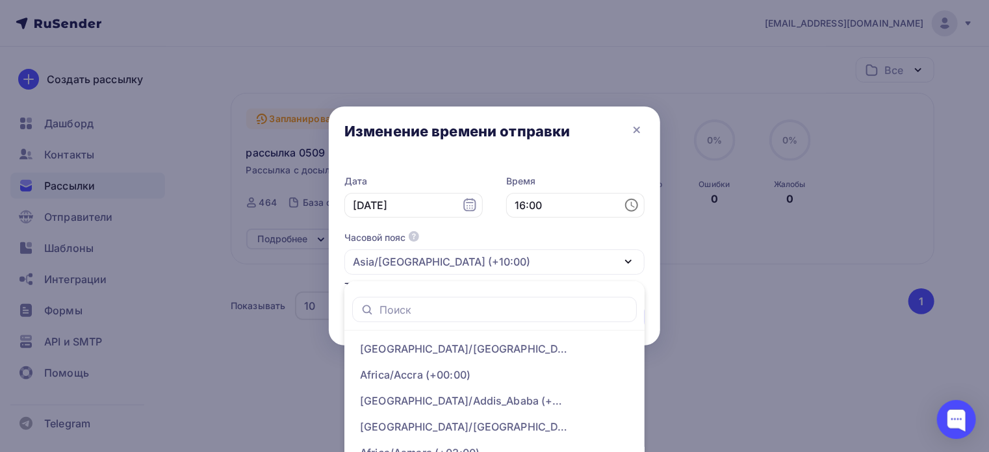
scroll to position [88, 0]
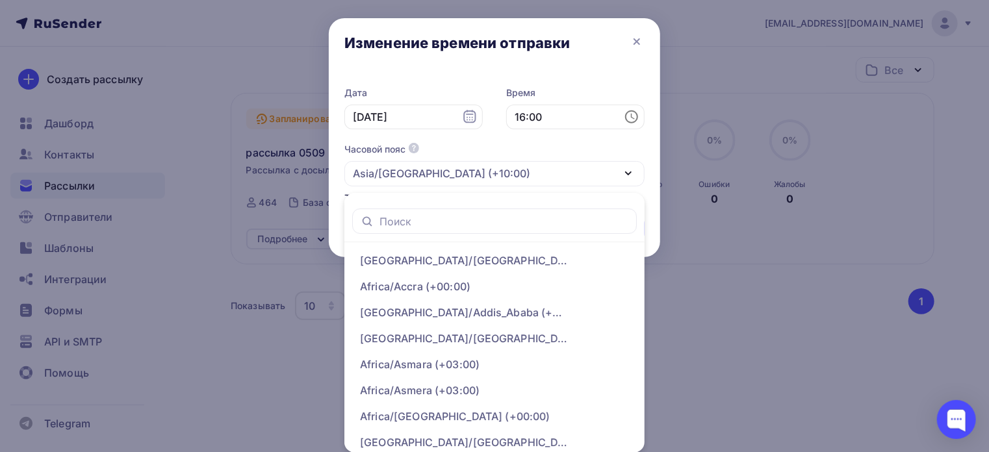
click at [526, 195] on ul "[GEOGRAPHIC_DATA]/[GEOGRAPHIC_DATA] (+00:00) [GEOGRAPHIC_DATA]/[GEOGRAPHIC_DATA…" at bounding box center [494, 323] width 300 height 260
click at [572, 149] on div "Часовой пояс По умолчанию используется часовой пояс из настроек вашего акаунта …" at bounding box center [494, 165] width 300 height 44
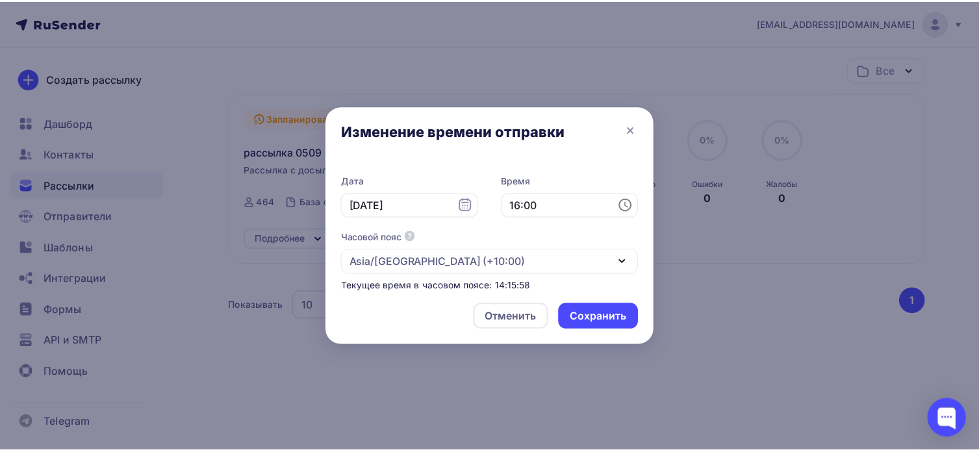
scroll to position [0, 0]
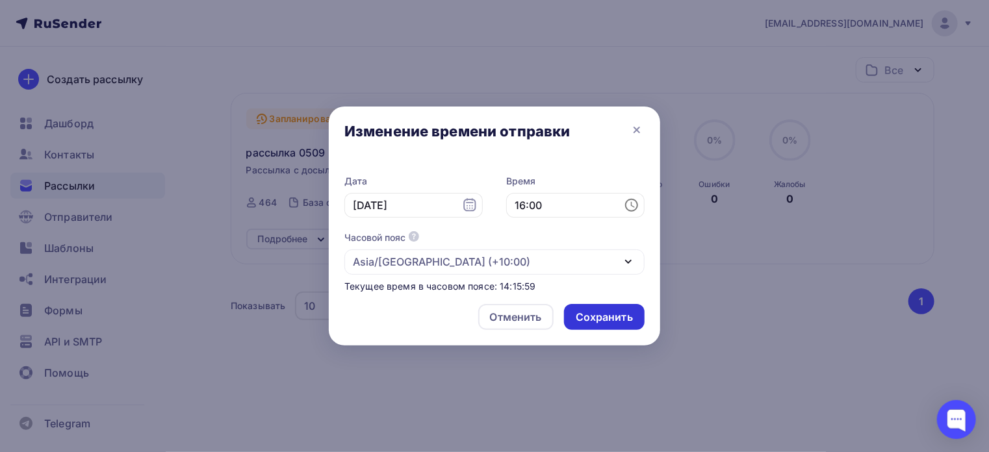
click at [601, 314] on div "Сохранить" at bounding box center [604, 317] width 57 height 15
